Goal: Task Accomplishment & Management: Manage account settings

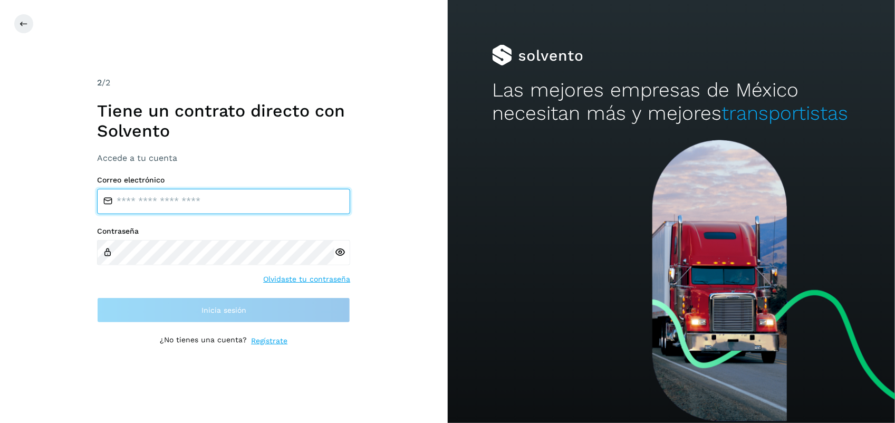
click at [281, 197] on input "email" at bounding box center [223, 201] width 253 height 25
type input "**********"
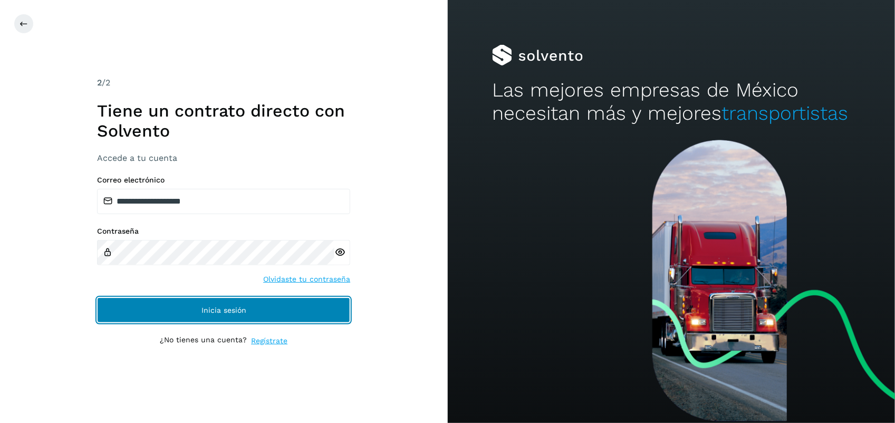
click at [253, 305] on button "Inicia sesión" at bounding box center [223, 310] width 253 height 25
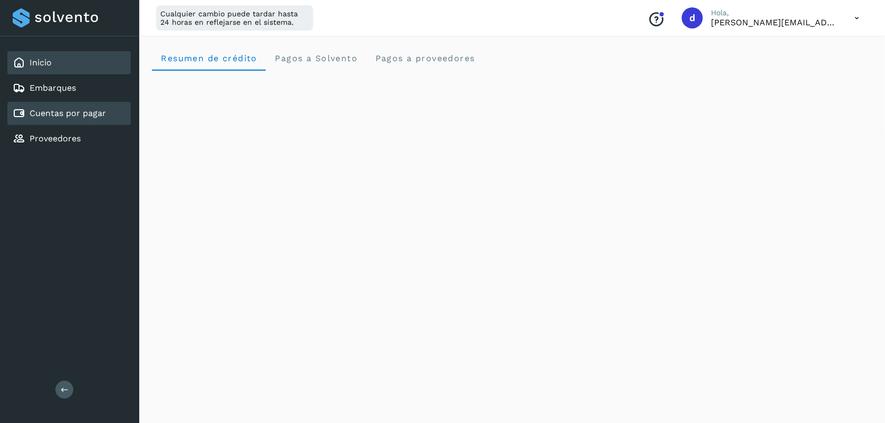
click at [71, 115] on link "Cuentas por pagar" at bounding box center [68, 113] width 77 height 10
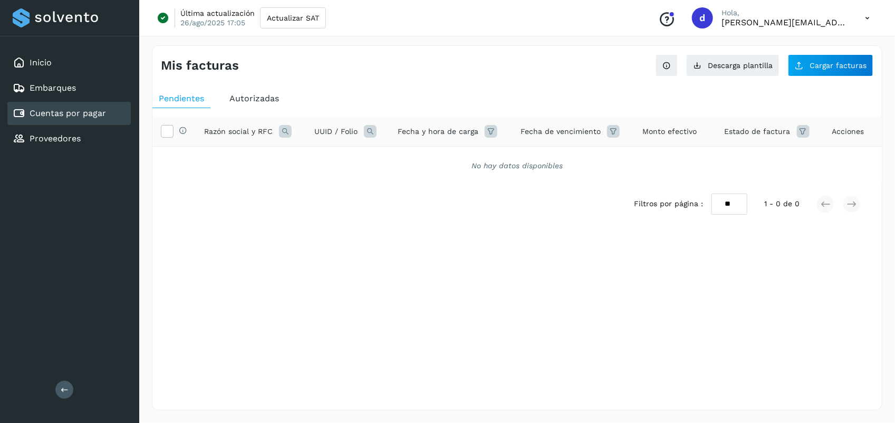
click at [242, 99] on span "Autorizadas" at bounding box center [255, 98] width 50 height 10
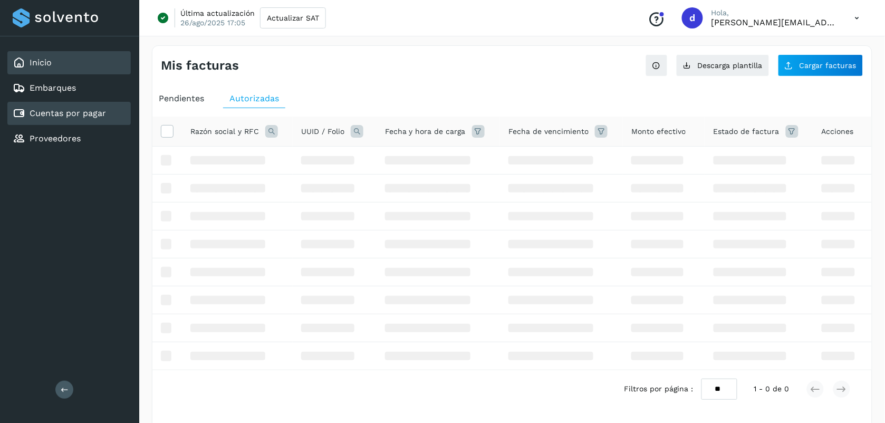
click at [37, 61] on link "Inicio" at bounding box center [41, 63] width 22 height 10
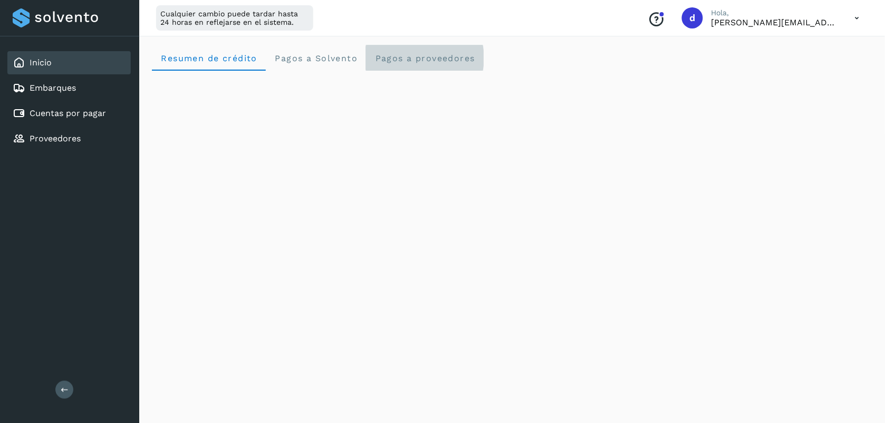
click at [441, 61] on span "Pagos a proveedores" at bounding box center [425, 58] width 101 height 10
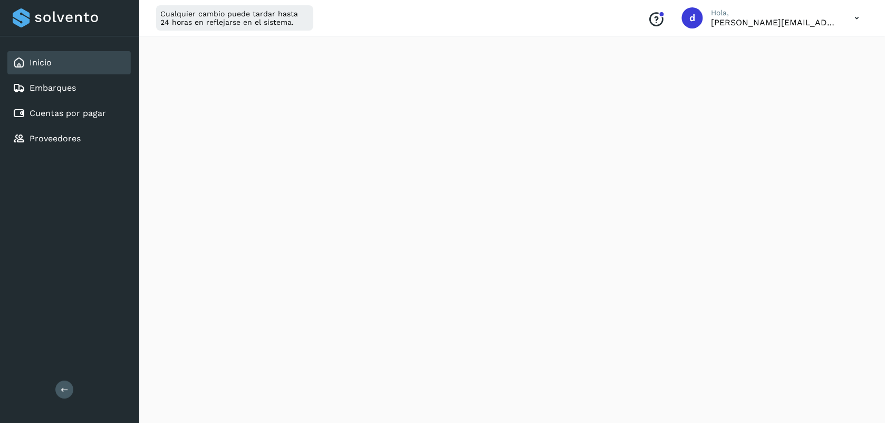
scroll to position [435, 0]
click at [91, 113] on link "Cuentas por pagar" at bounding box center [68, 113] width 77 height 10
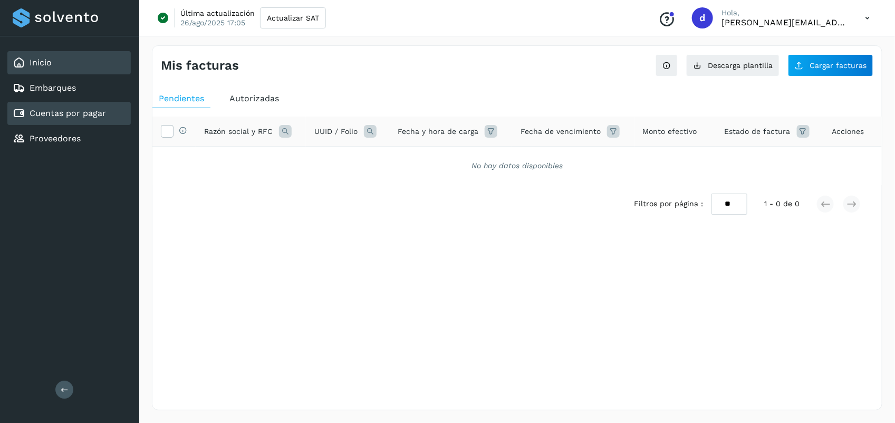
click at [35, 55] on div "Inicio" at bounding box center [68, 62] width 123 height 23
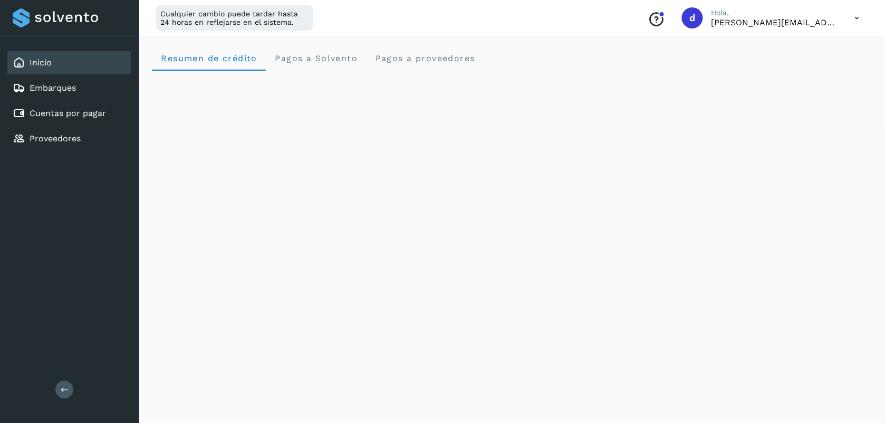
click at [857, 25] on icon at bounding box center [858, 18] width 22 height 22
click at [784, 71] on div "Cerrar sesión" at bounding box center [805, 68] width 126 height 20
